Goal: Task Accomplishment & Management: Complete application form

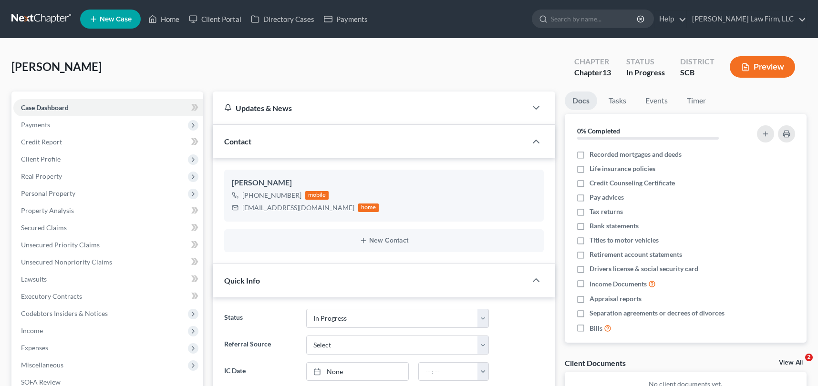
select select "3"
click at [169, 17] on link "Home" at bounding box center [164, 18] width 41 height 17
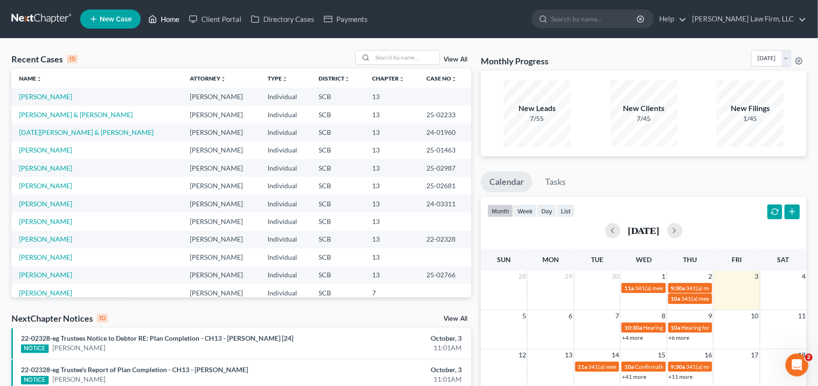
click at [171, 17] on link "Home" at bounding box center [164, 18] width 41 height 17
click at [171, 16] on link "Home" at bounding box center [164, 18] width 41 height 17
click at [377, 57] on input "search" at bounding box center [405, 58] width 67 height 14
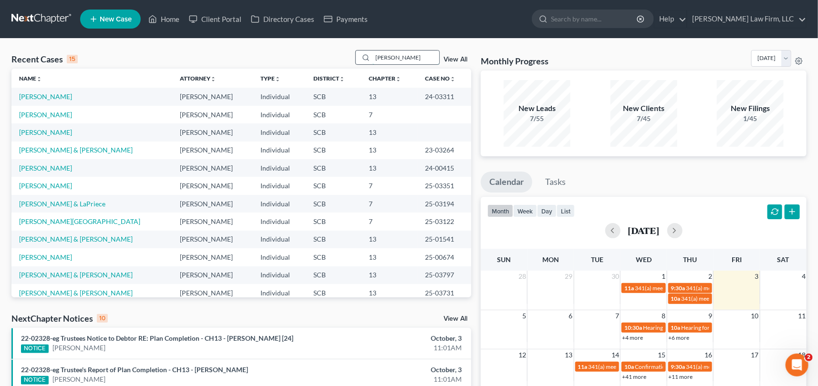
type input "[PERSON_NAME]"
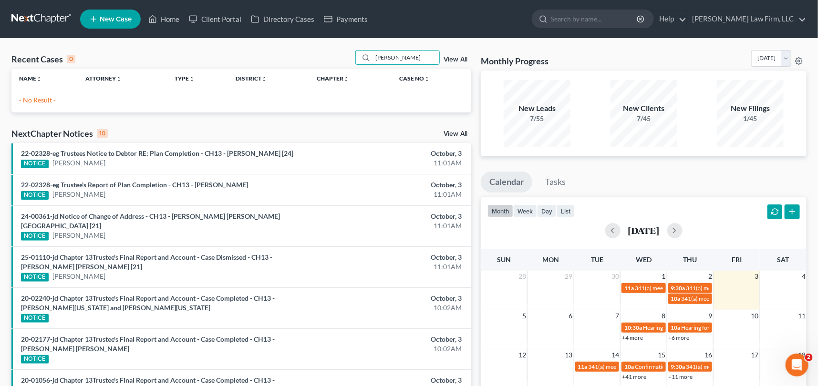
drag, startPoint x: 410, startPoint y: 58, endPoint x: 351, endPoint y: 59, distance: 58.7
click at [362, 57] on div "[PERSON_NAME]" at bounding box center [397, 57] width 85 height 15
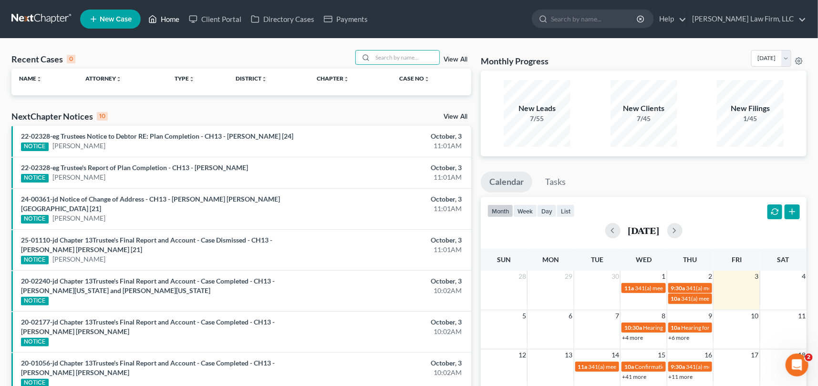
click at [172, 18] on link "Home" at bounding box center [164, 18] width 41 height 17
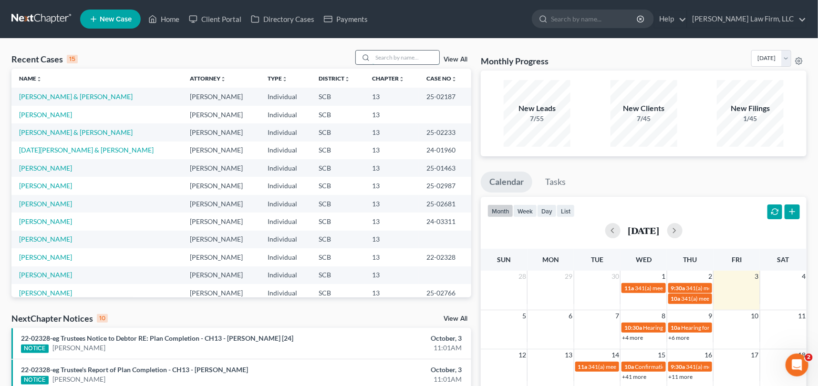
click at [386, 58] on input "search" at bounding box center [405, 58] width 67 height 14
type input "[PERSON_NAME]"
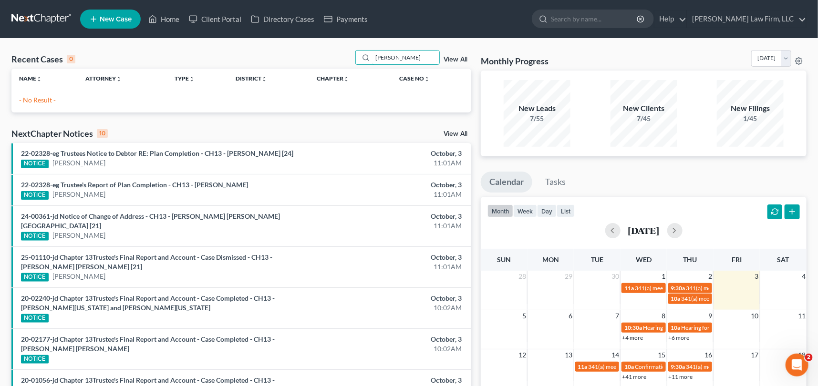
drag, startPoint x: 415, startPoint y: 55, endPoint x: 318, endPoint y: 72, distance: 98.2
click at [337, 62] on div "Recent Cases 0 [PERSON_NAME] View All" at bounding box center [241, 59] width 460 height 19
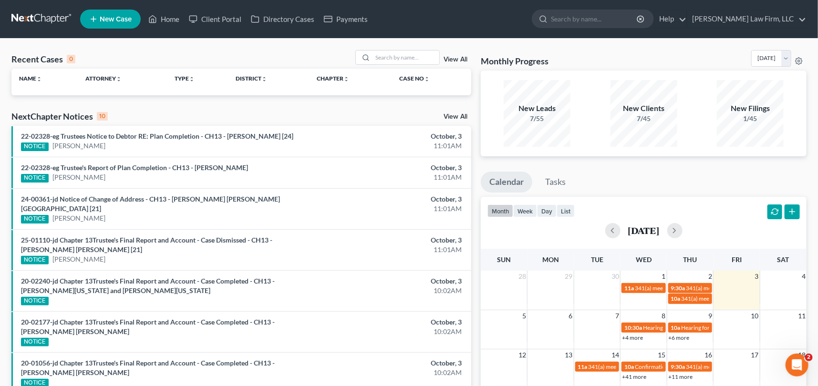
click at [103, 18] on span "New Case" at bounding box center [116, 19] width 32 height 7
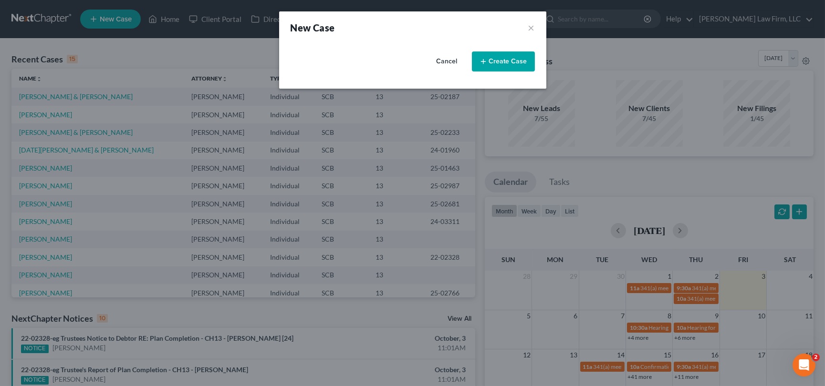
select select "72"
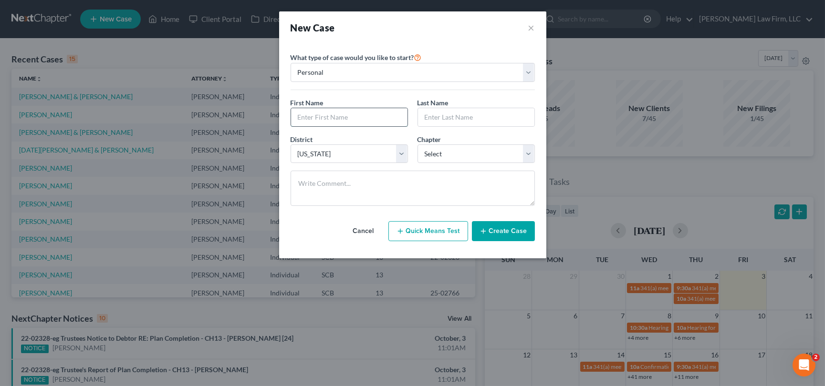
click at [315, 111] on input "text" at bounding box center [349, 117] width 116 height 18
type input "[PERSON_NAME]"
click at [526, 153] on select "Select 7 11 12 13" at bounding box center [475, 154] width 117 height 19
select select "0"
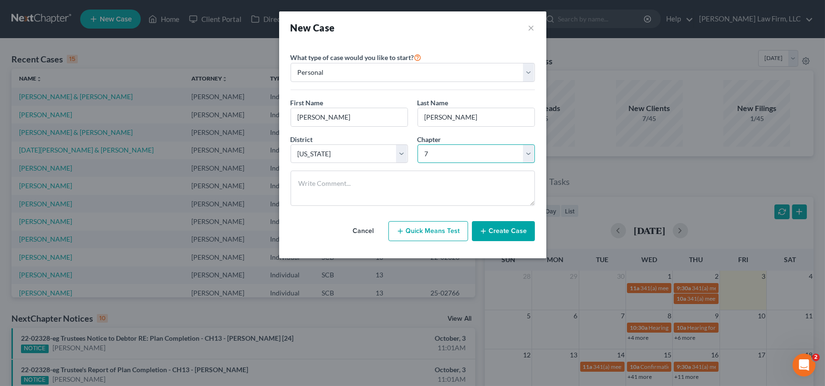
click at [417, 145] on select "Select 7 11 12 13" at bounding box center [475, 154] width 117 height 19
click at [501, 229] on button "Create Case" at bounding box center [503, 231] width 63 height 20
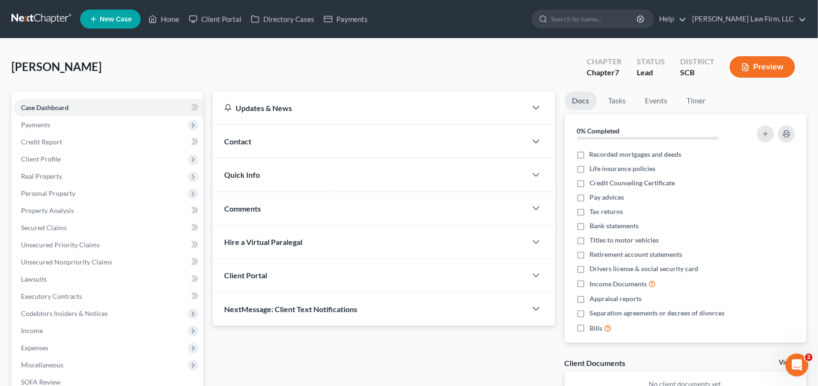
click at [241, 141] on span "Contact" at bounding box center [237, 141] width 27 height 9
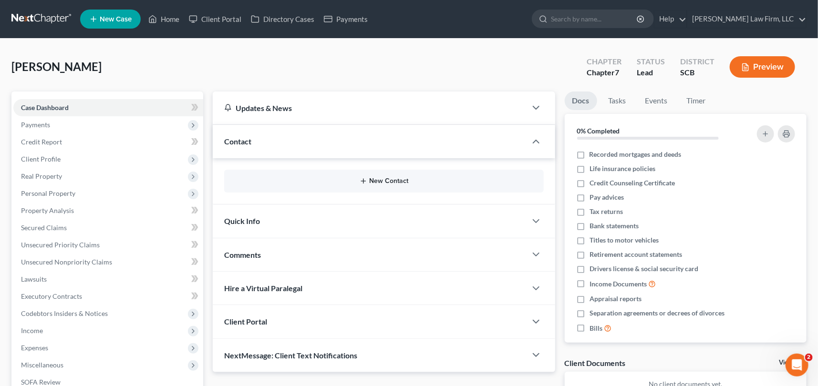
click at [379, 181] on button "New Contact" at bounding box center [384, 181] width 304 height 8
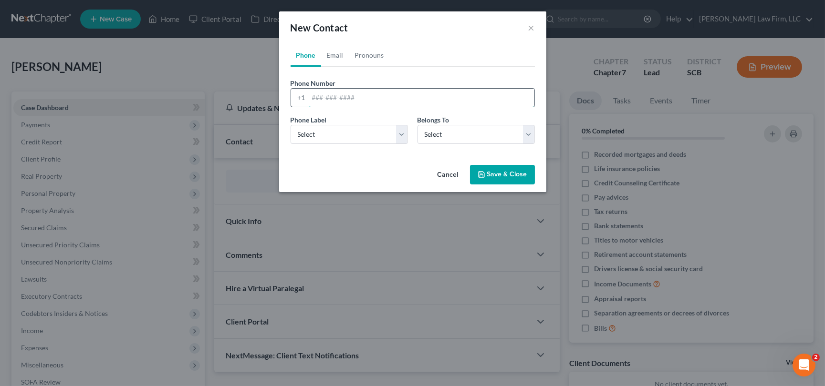
click at [311, 98] on input "tel" at bounding box center [422, 98] width 226 height 18
type input "[PHONE_NUMBER]"
drag, startPoint x: 401, startPoint y: 134, endPoint x: 364, endPoint y: 143, distance: 37.2
click at [401, 134] on select "Select Mobile Home Work Other" at bounding box center [348, 134] width 117 height 19
select select "0"
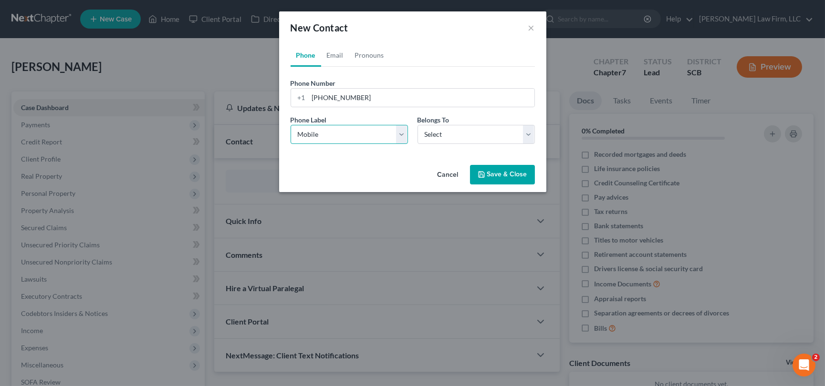
click at [290, 125] on select "Select Mobile Home Work Other" at bounding box center [348, 134] width 117 height 19
drag, startPoint x: 528, startPoint y: 133, endPoint x: 509, endPoint y: 137, distance: 19.7
click at [528, 133] on select "Select Client Other" at bounding box center [475, 134] width 117 height 19
select select "0"
click at [417, 125] on select "Select Client Other" at bounding box center [475, 134] width 117 height 19
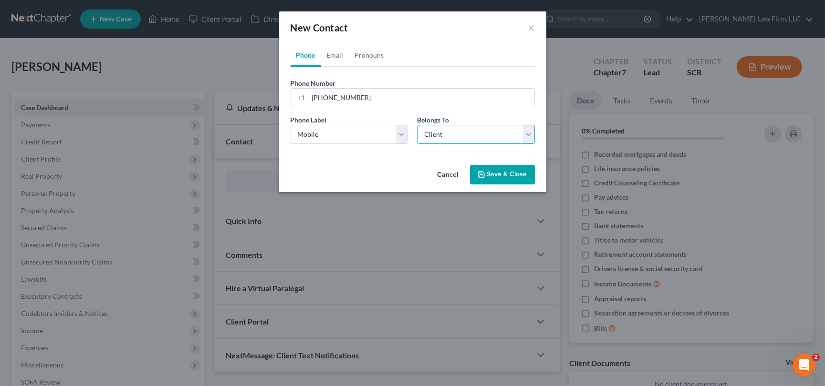
select select "0"
click at [333, 52] on link "Email" at bounding box center [335, 55] width 28 height 23
click at [311, 96] on input "email" at bounding box center [422, 98] width 226 height 18
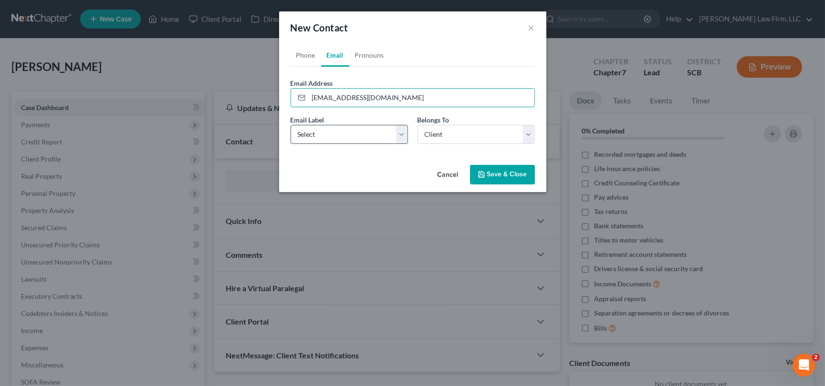
type input "[EMAIL_ADDRESS][DOMAIN_NAME]"
drag, startPoint x: 401, startPoint y: 136, endPoint x: 382, endPoint y: 141, distance: 19.8
click at [401, 136] on select "Select Home Work Other" at bounding box center [348, 134] width 117 height 19
select select "0"
click at [290, 125] on select "Select Home Work Other" at bounding box center [348, 134] width 117 height 19
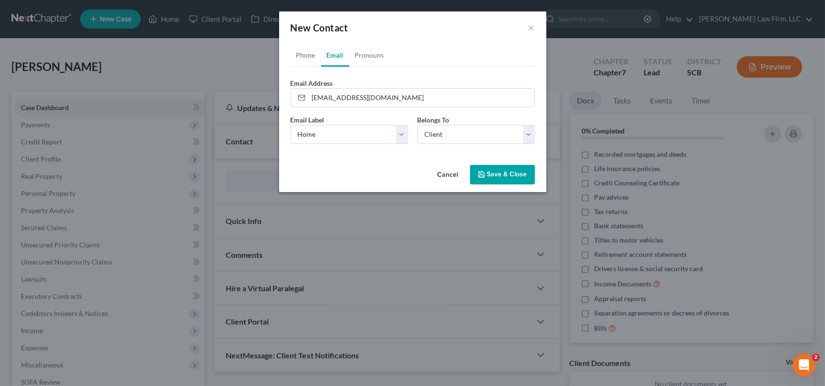
click at [501, 173] on button "Save & Close" at bounding box center [502, 175] width 65 height 20
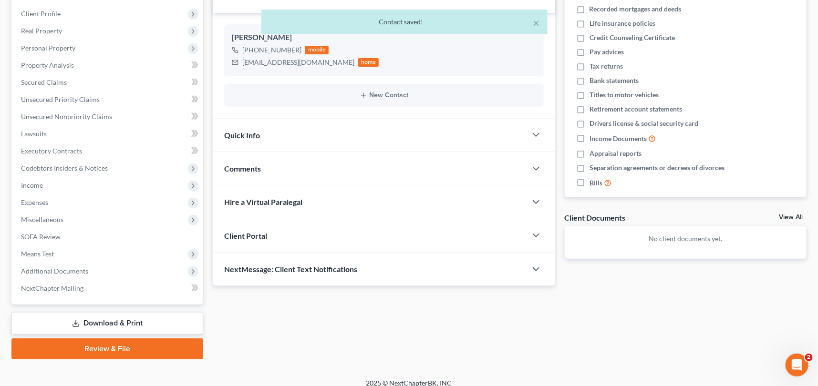
scroll to position [154, 0]
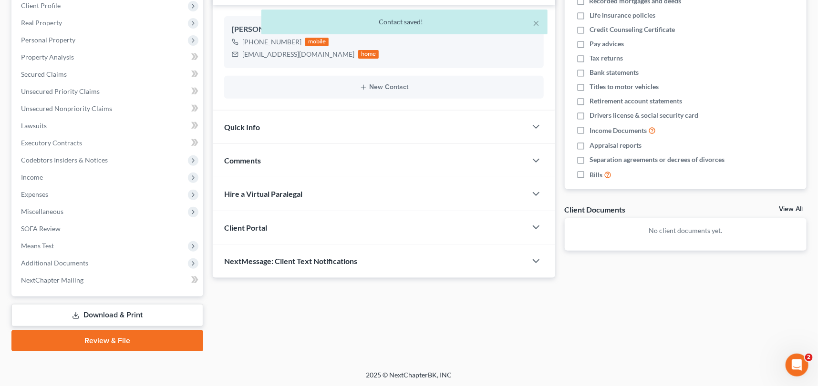
click at [246, 223] on span "Client Portal" at bounding box center [245, 227] width 43 height 9
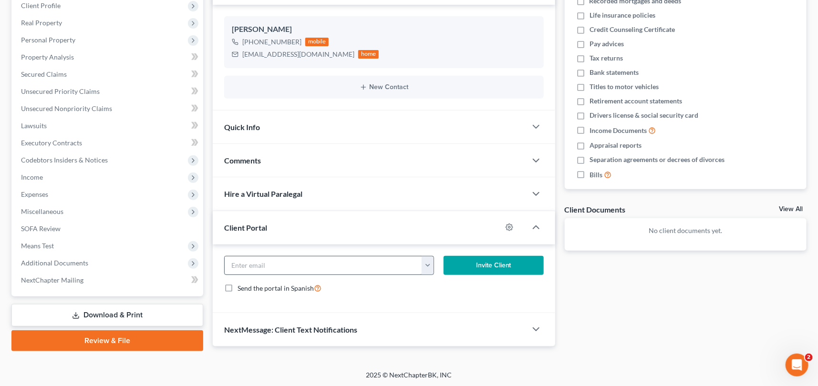
click at [240, 267] on input "email" at bounding box center [323, 266] width 197 height 18
type input "[EMAIL_ADDRESS][DOMAIN_NAME]"
drag, startPoint x: 479, startPoint y: 260, endPoint x: 320, endPoint y: 228, distance: 162.5
click at [478, 260] on button "Invite Client" at bounding box center [494, 265] width 100 height 19
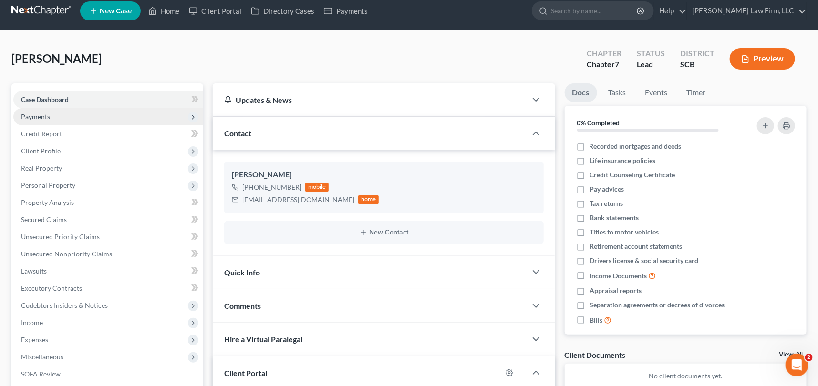
scroll to position [0, 0]
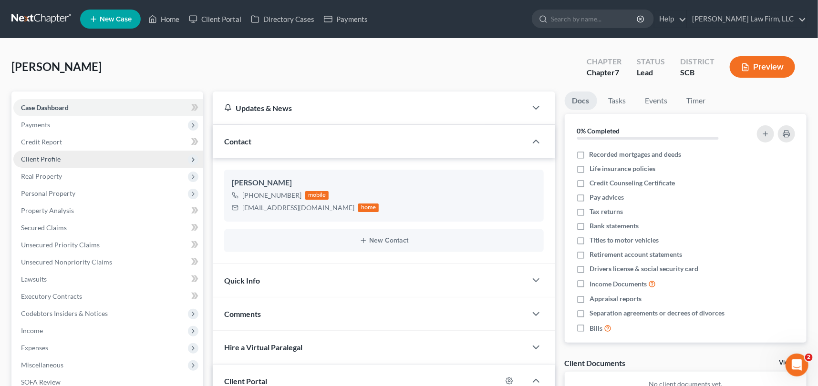
click at [48, 155] on span "Client Profile" at bounding box center [41, 159] width 40 height 8
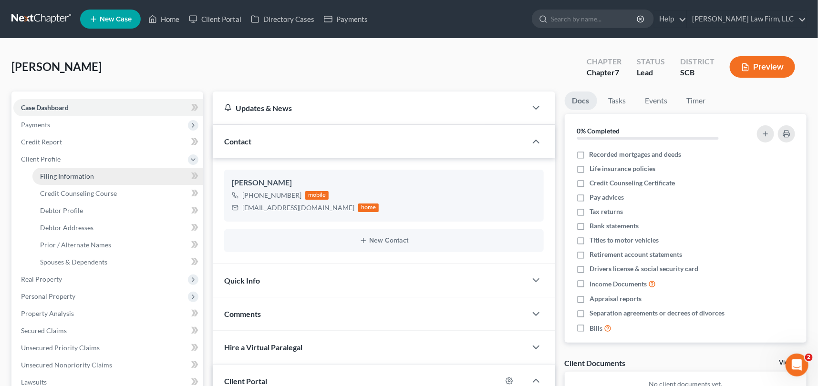
click at [76, 174] on span "Filing Information" at bounding box center [67, 176] width 54 height 8
select select "1"
select select "0"
select select "72"
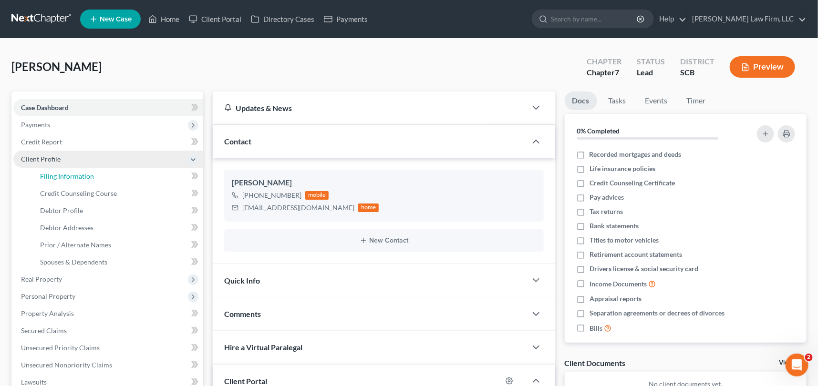
select select "42"
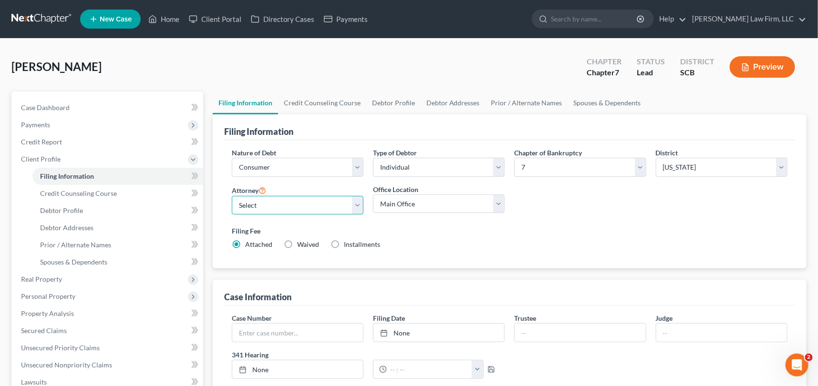
click at [356, 204] on select "Select [PERSON_NAME] - SCB [PERSON_NAME] - SCB" at bounding box center [298, 205] width 132 height 19
select select "0"
click at [232, 196] on select "Select [PERSON_NAME] - SCB [PERSON_NAME] - SCB" at bounding box center [298, 205] width 132 height 19
click at [72, 208] on span "Debtor Profile" at bounding box center [61, 210] width 43 height 8
select select "0"
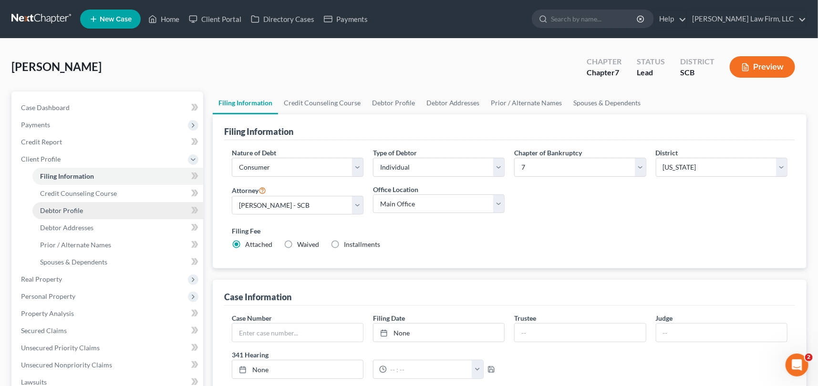
select select "0"
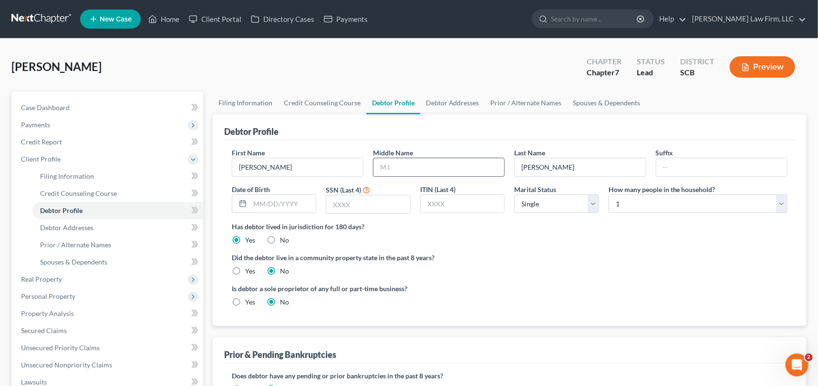
click at [382, 168] on input "text" at bounding box center [438, 167] width 131 height 18
click at [63, 222] on link "Debtor Addresses" at bounding box center [117, 227] width 171 height 17
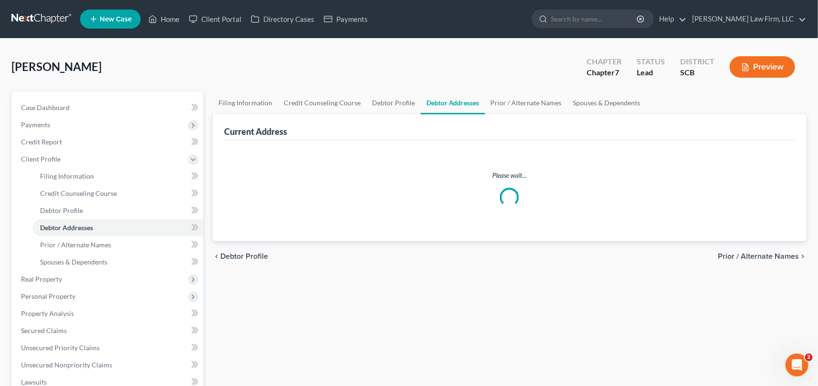
select select "0"
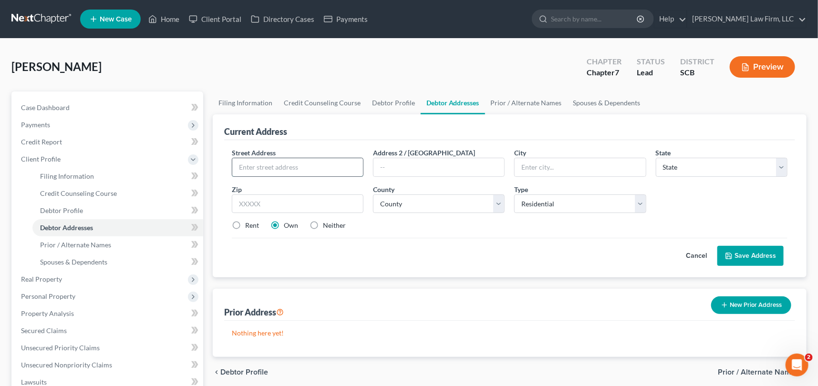
click at [241, 164] on input "text" at bounding box center [297, 167] width 131 height 18
type input "[STREET_ADDRESS]"
type input "SUMMERVILLE"
select select "42"
click at [245, 199] on input "text" at bounding box center [298, 204] width 132 height 19
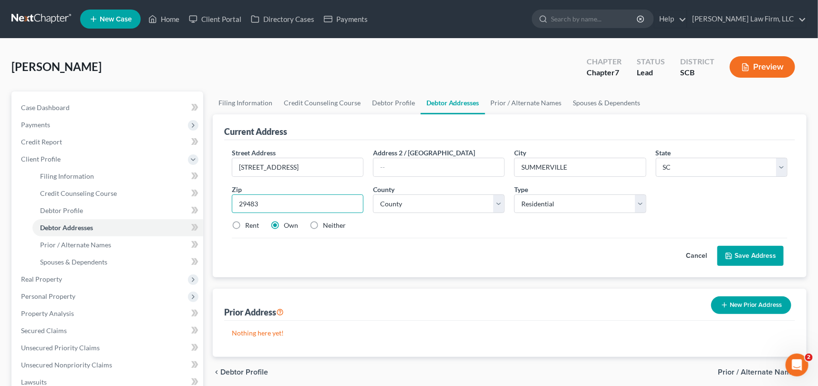
type input "29483"
type input "[GEOGRAPHIC_DATA]"
click at [498, 204] on select "County [GEOGRAPHIC_DATA] [GEOGRAPHIC_DATA] [GEOGRAPHIC_DATA] [GEOGRAPHIC_DATA] …" at bounding box center [439, 204] width 132 height 19
select select "17"
click at [373, 195] on select "County [GEOGRAPHIC_DATA] [GEOGRAPHIC_DATA] [GEOGRAPHIC_DATA] [GEOGRAPHIC_DATA] …" at bounding box center [439, 204] width 132 height 19
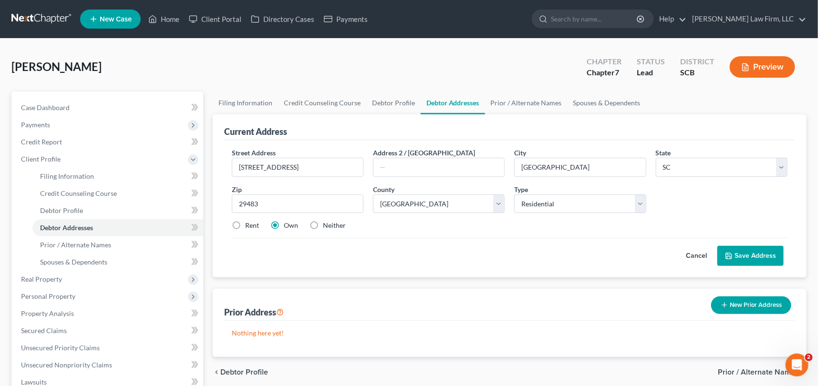
click at [245, 223] on label "Rent" at bounding box center [252, 226] width 14 height 10
click at [249, 223] on input "Rent" at bounding box center [252, 224] width 6 height 6
radio input "true"
click at [752, 252] on button "Save Address" at bounding box center [750, 256] width 66 height 20
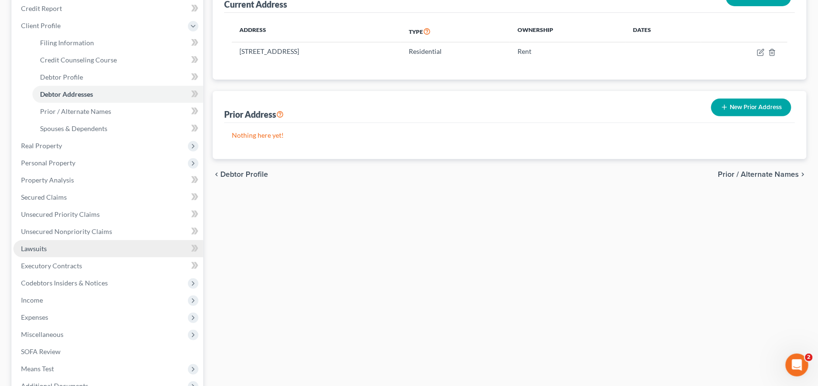
scroll to position [217, 0]
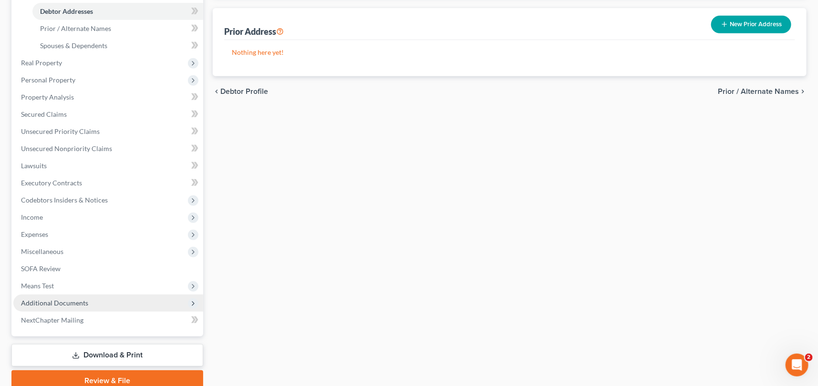
click at [59, 302] on span "Additional Documents" at bounding box center [54, 303] width 67 height 8
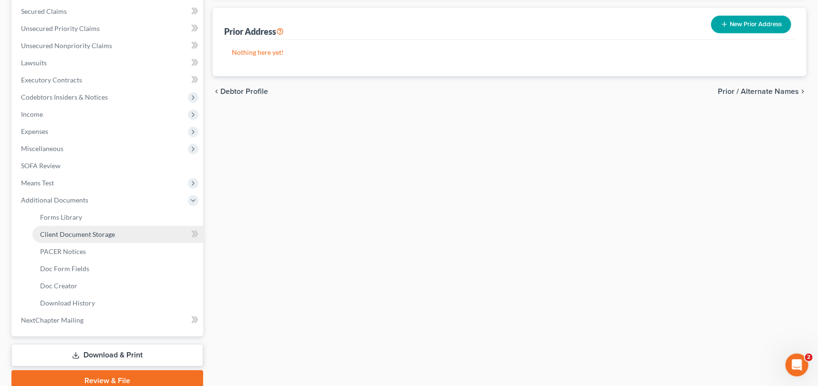
click at [86, 233] on span "Client Document Storage" at bounding box center [77, 234] width 75 height 8
